Goal: Task Accomplishment & Management: Use online tool/utility

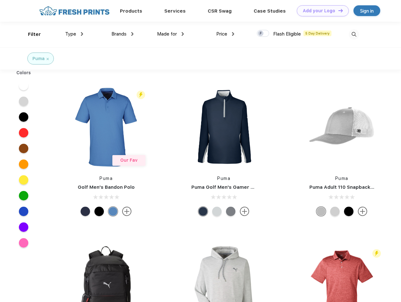
scroll to position [0, 0]
click at [320, 11] on link "Add your Logo Design Tool" at bounding box center [323, 10] width 52 height 11
click at [0, 0] on div "Design Tool" at bounding box center [0, 0] width 0 height 0
click at [337, 10] on link "Add your Logo Design Tool" at bounding box center [323, 10] width 52 height 11
click at [30, 34] on div "Filter" at bounding box center [34, 34] width 13 height 7
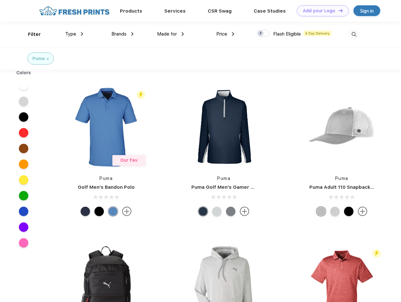
click at [74, 34] on span "Type" at bounding box center [70, 34] width 11 height 6
click at [122, 34] on span "Brands" at bounding box center [118, 34] width 15 height 6
click at [170, 34] on span "Made for" at bounding box center [167, 34] width 20 height 6
click at [225, 34] on span "Price" at bounding box center [221, 34] width 11 height 6
click at [263, 34] on div at bounding box center [263, 33] width 12 height 7
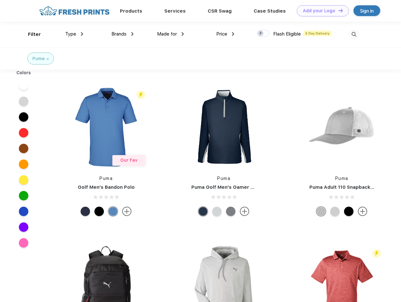
click at [261, 34] on input "checkbox" at bounding box center [259, 32] width 4 height 4
click at [354, 34] on img at bounding box center [354, 34] width 10 height 10
